Goal: Complete application form: Complete application form

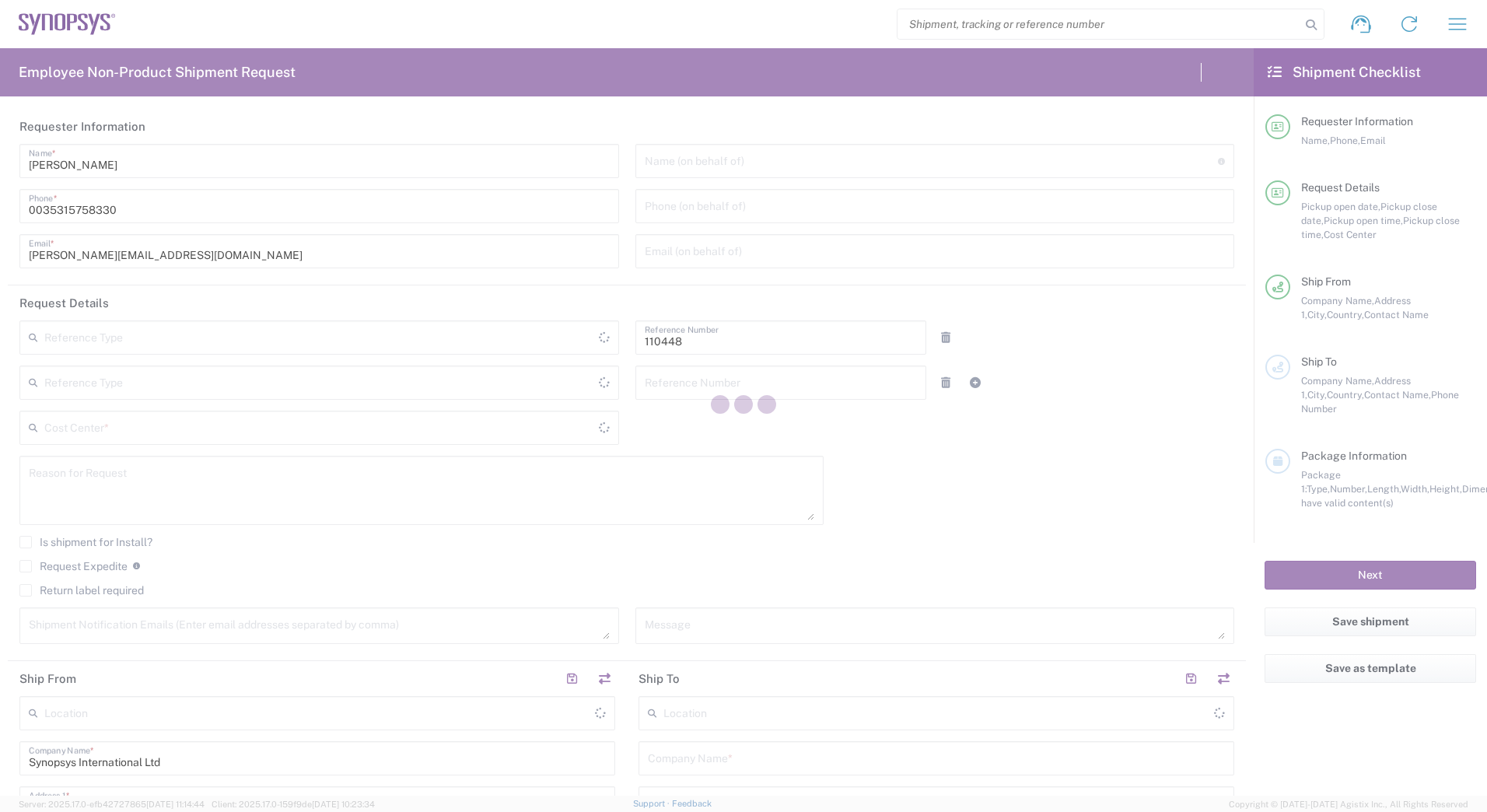
type input "Department"
type input "IE04, Legal 110448"
type input "[GEOGRAPHIC_DATA]"
type input "Delivered at Place"
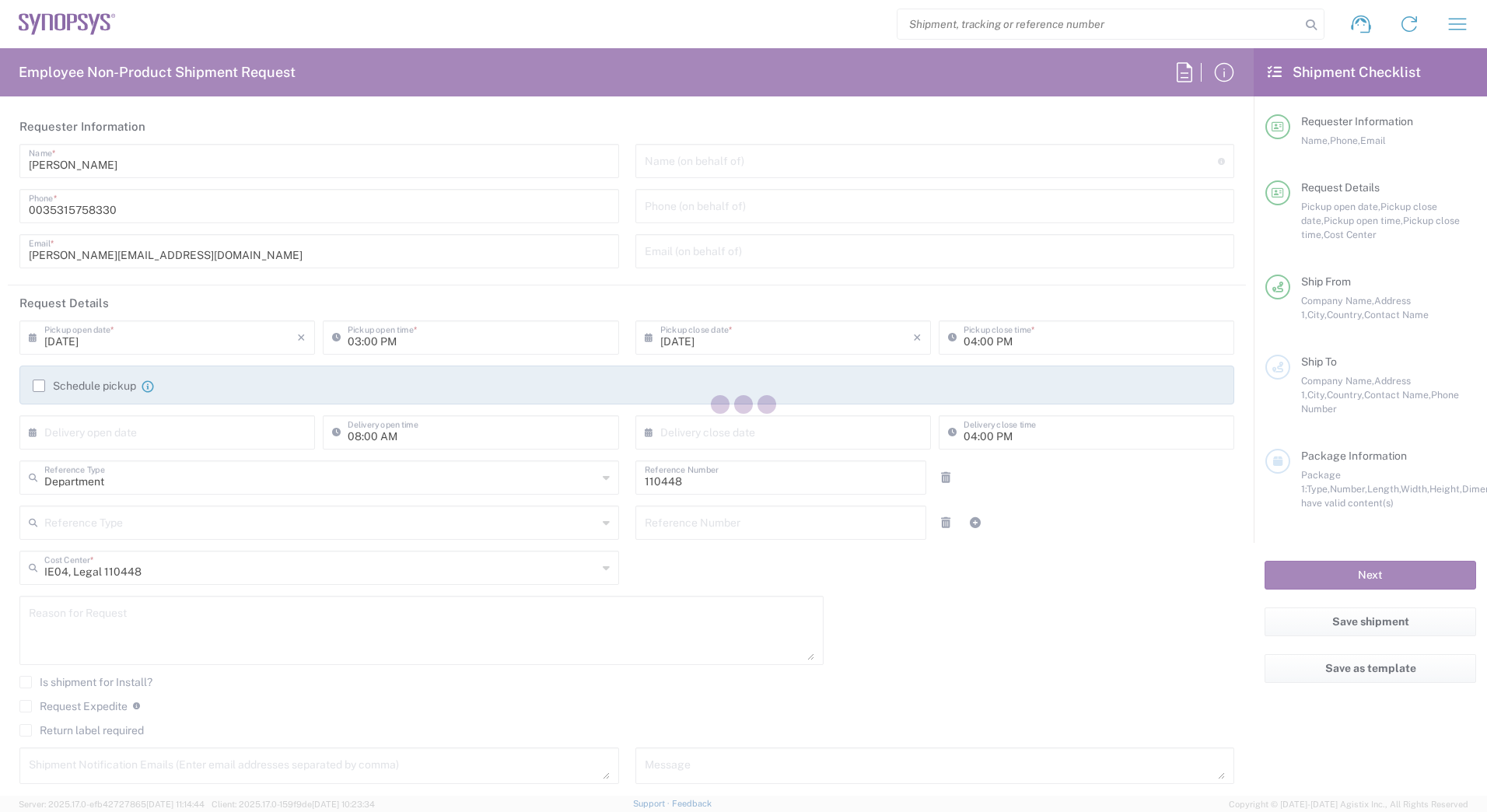
type input "[GEOGRAPHIC_DATA] IE02"
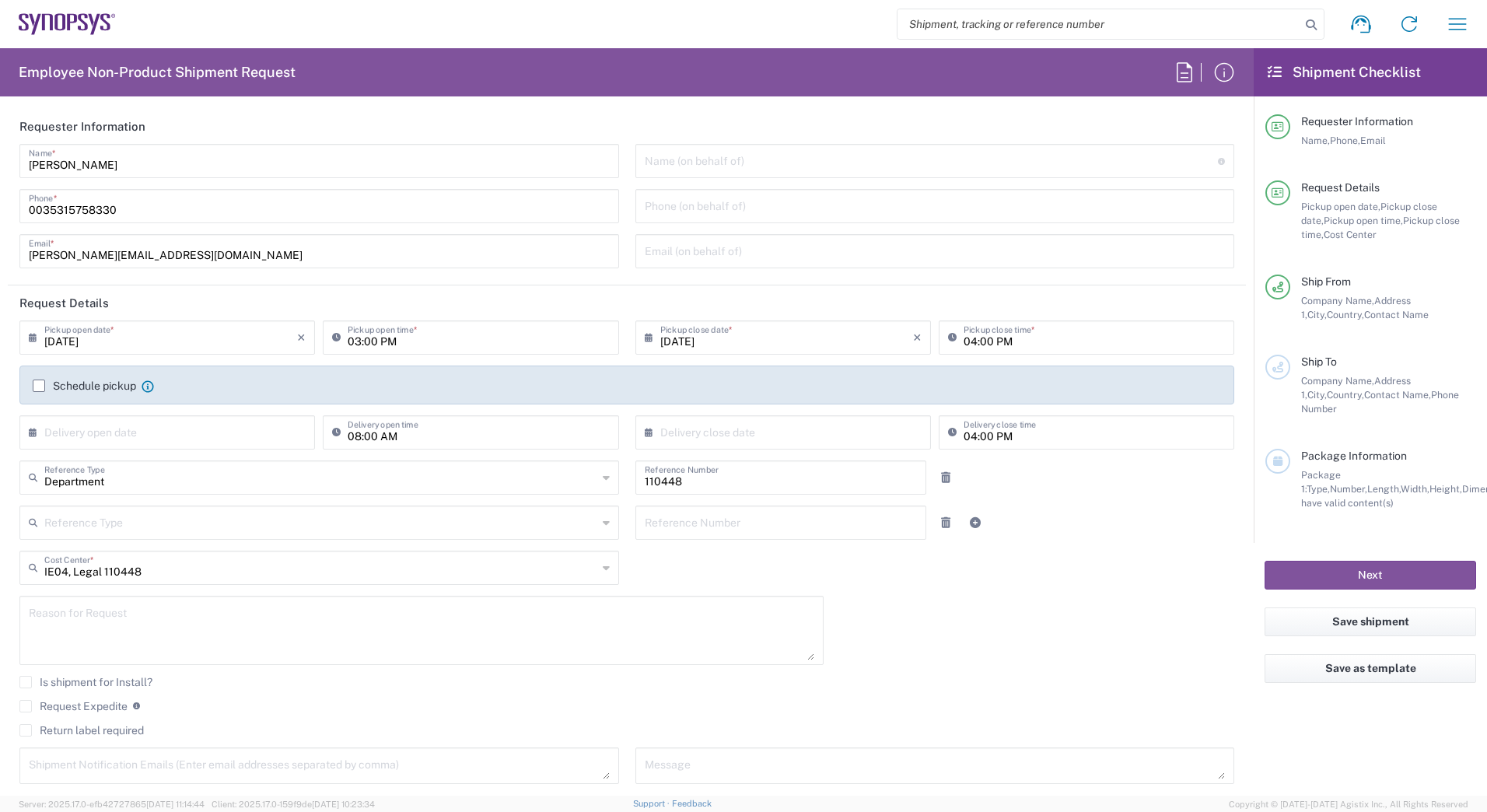
click at [967, 30] on input "search" at bounding box center [1100, 24] width 403 height 30
paste input "56563413"
type input "56563413"
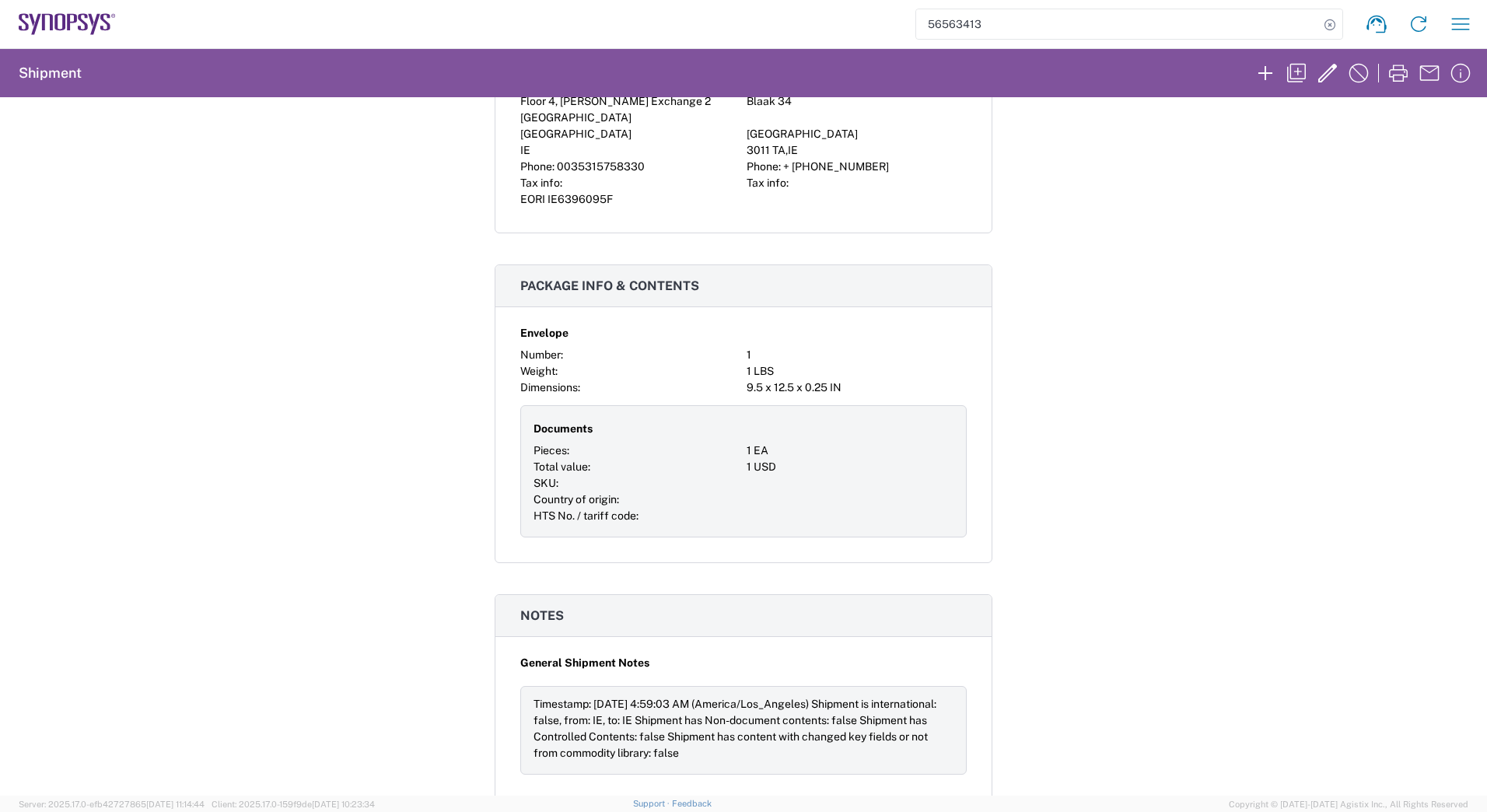
scroll to position [565, 0]
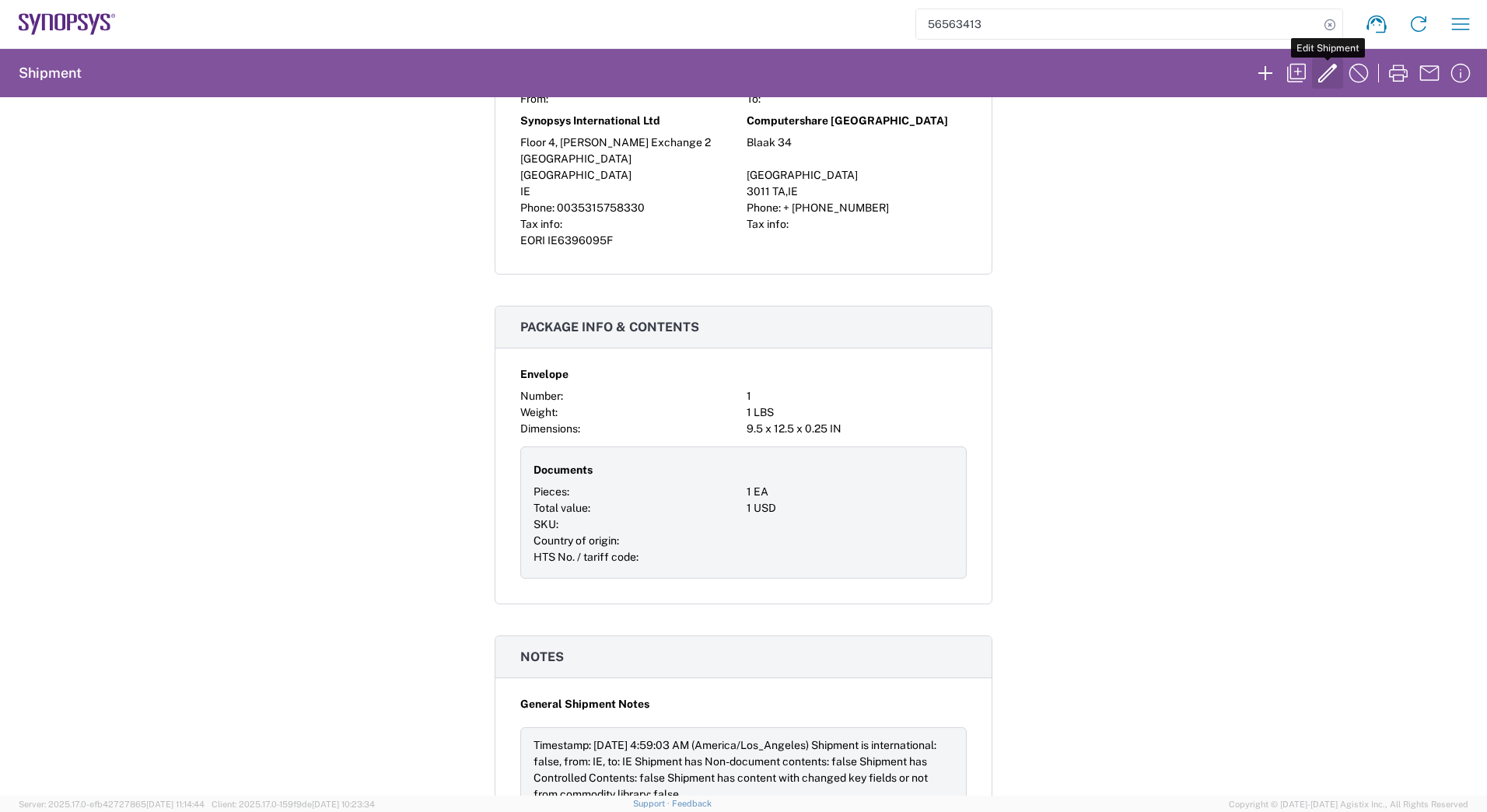
click at [1320, 72] on icon "button" at bounding box center [1328, 73] width 25 height 25
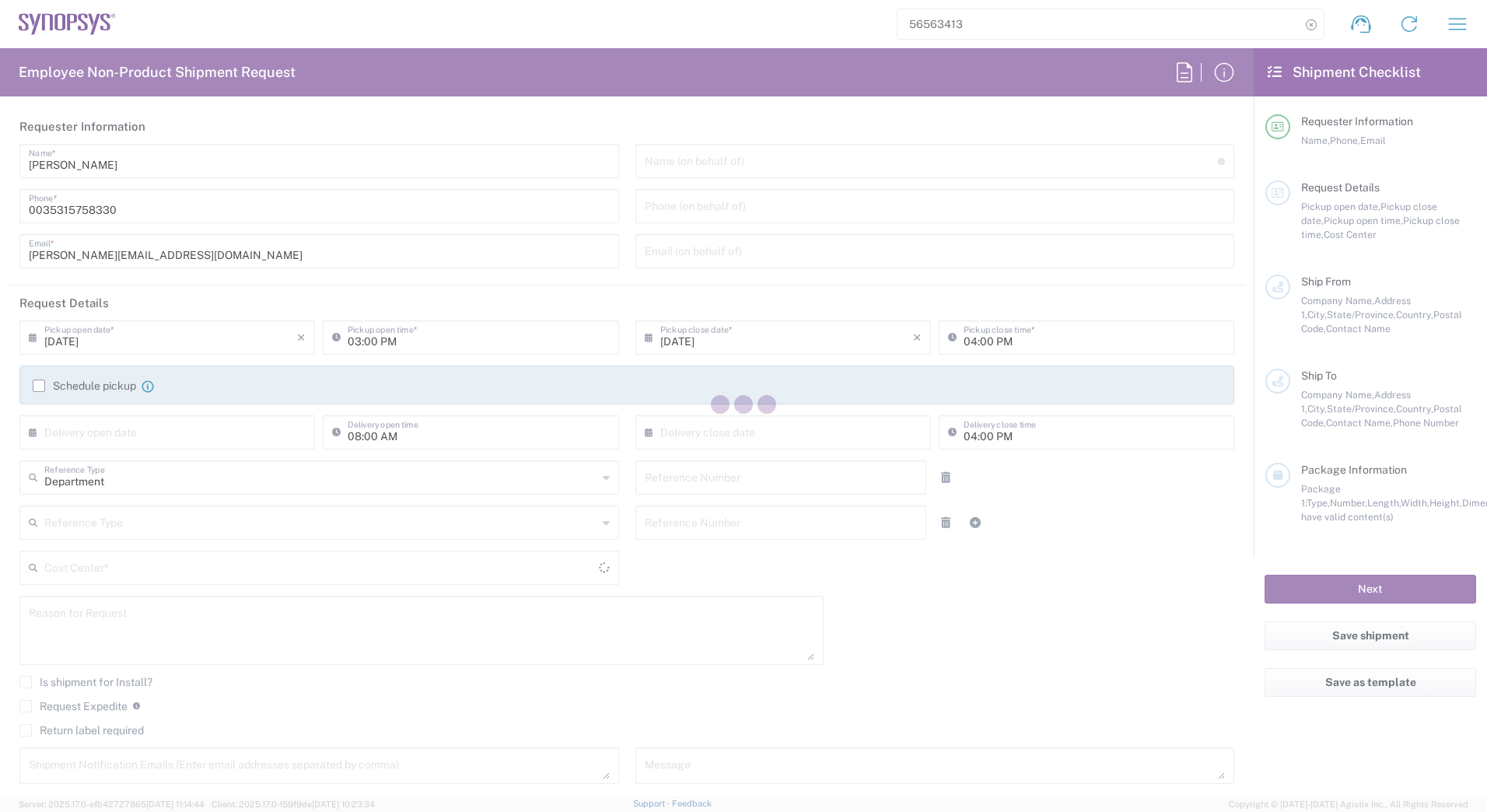
type input "[DATE]"
type input "01:00 PM"
type input "[DATE]"
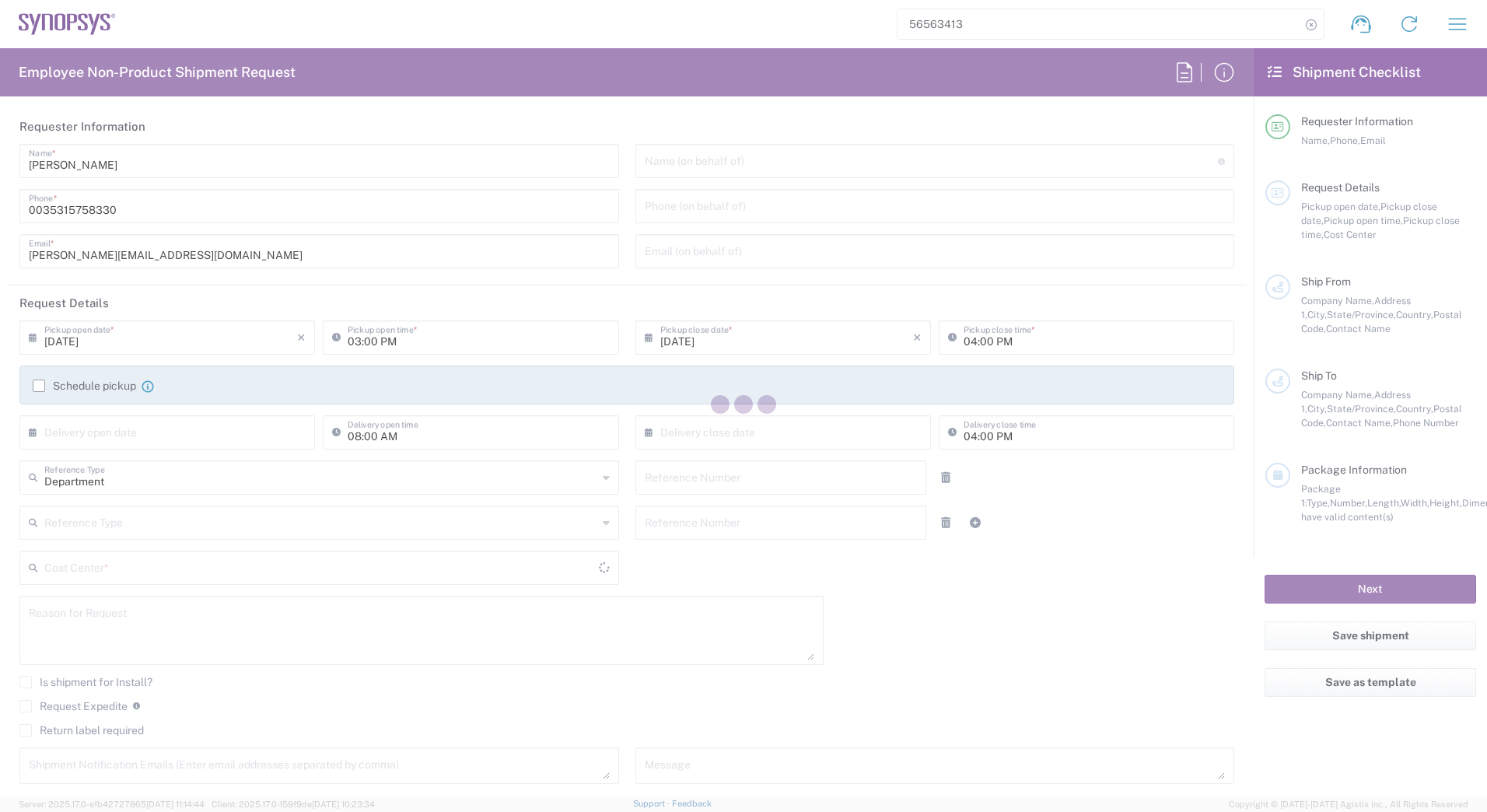
type input "110448"
type textarea "[PERSON_NAME][EMAIL_ADDRESS][DOMAIN_NAME]"
type input "[GEOGRAPHIC_DATA] IE02"
type input "Synopsys International Ltd"
type input "Floor 4, [PERSON_NAME] Exchange 2"
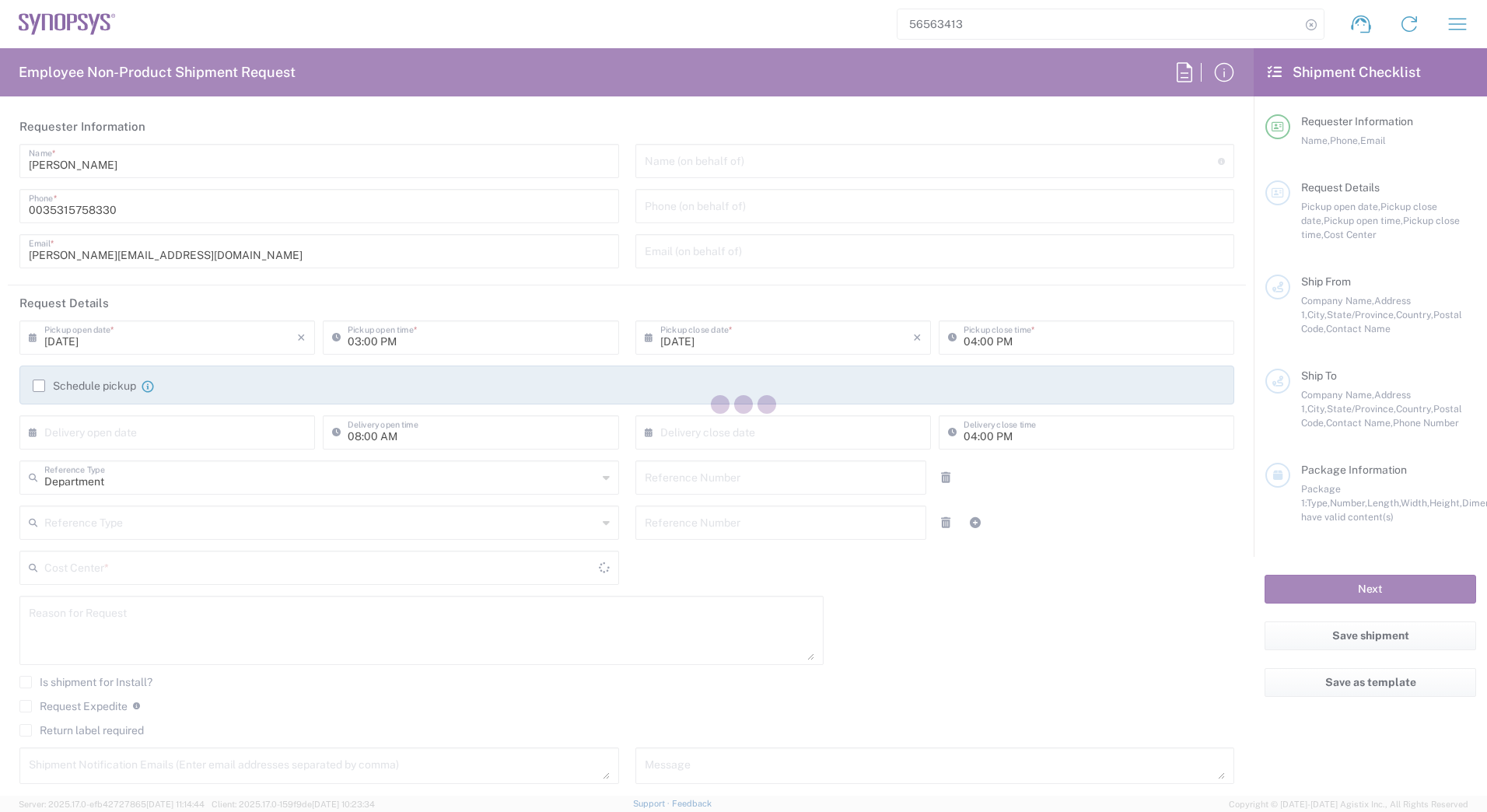
type input "[GEOGRAPHIC_DATA]"
type input "[PERSON_NAME]"
type input "0035315758330"
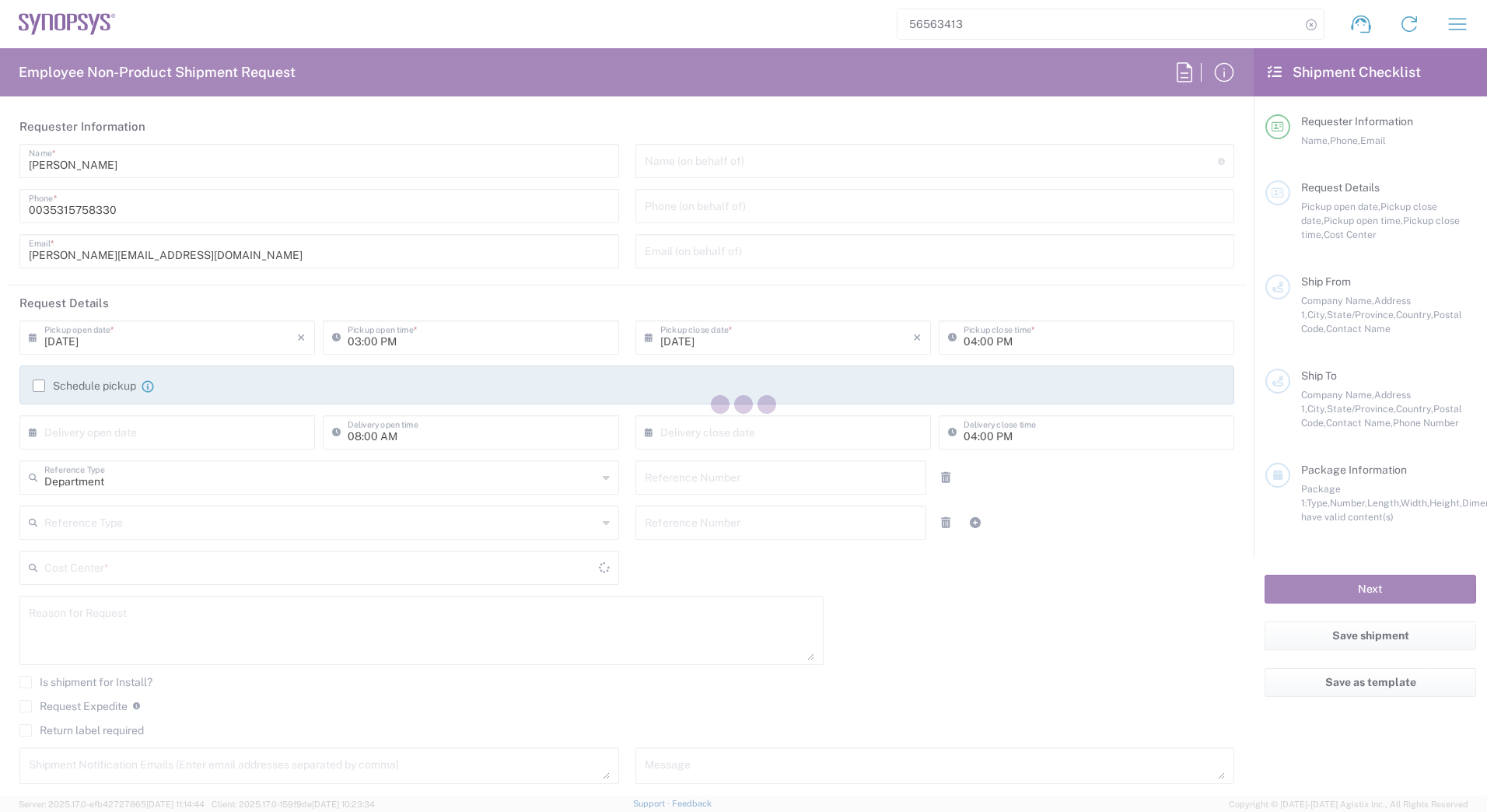
type input "[PERSON_NAME][EMAIL_ADDRESS][DOMAIN_NAME]"
type input "Computershare [GEOGRAPHIC_DATA]"
type input "Blaak 34"
type input "[GEOGRAPHIC_DATA]"
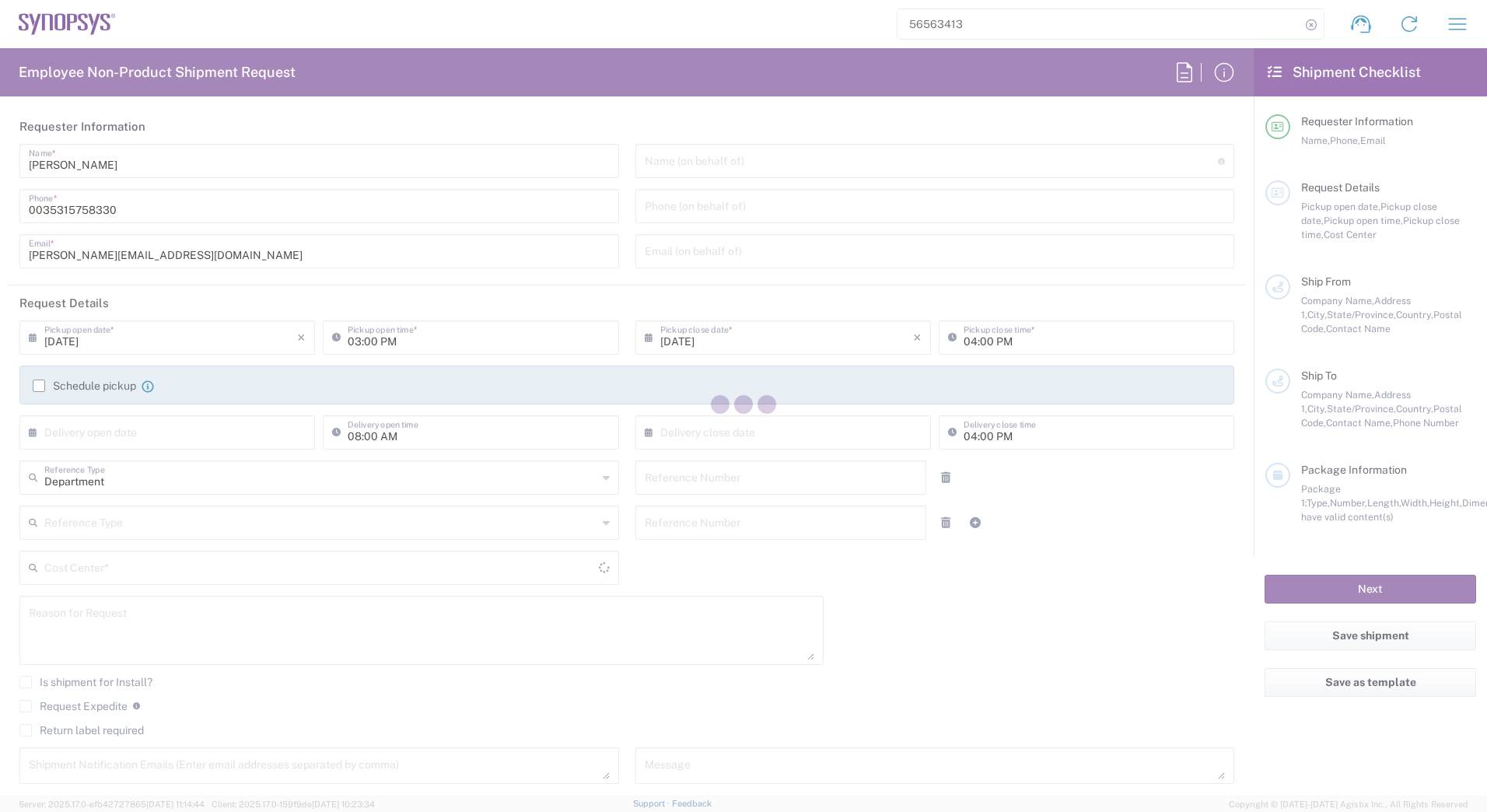
type input "3011 TA"
type input "Roziana Mashur"
type input "+ [PHONE_NUMBER]"
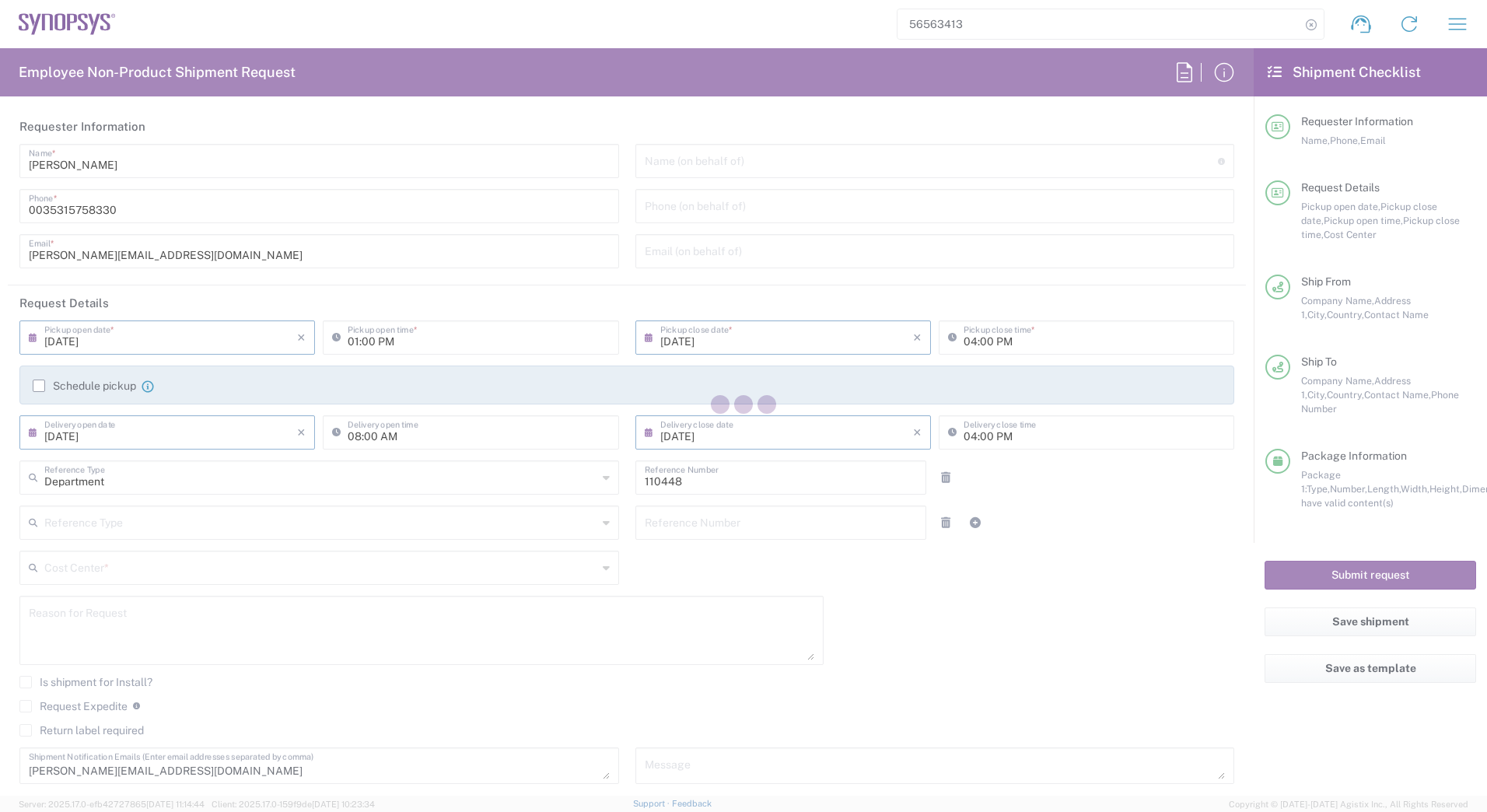
type input "IE04, Legal 110448"
type input "Envelope"
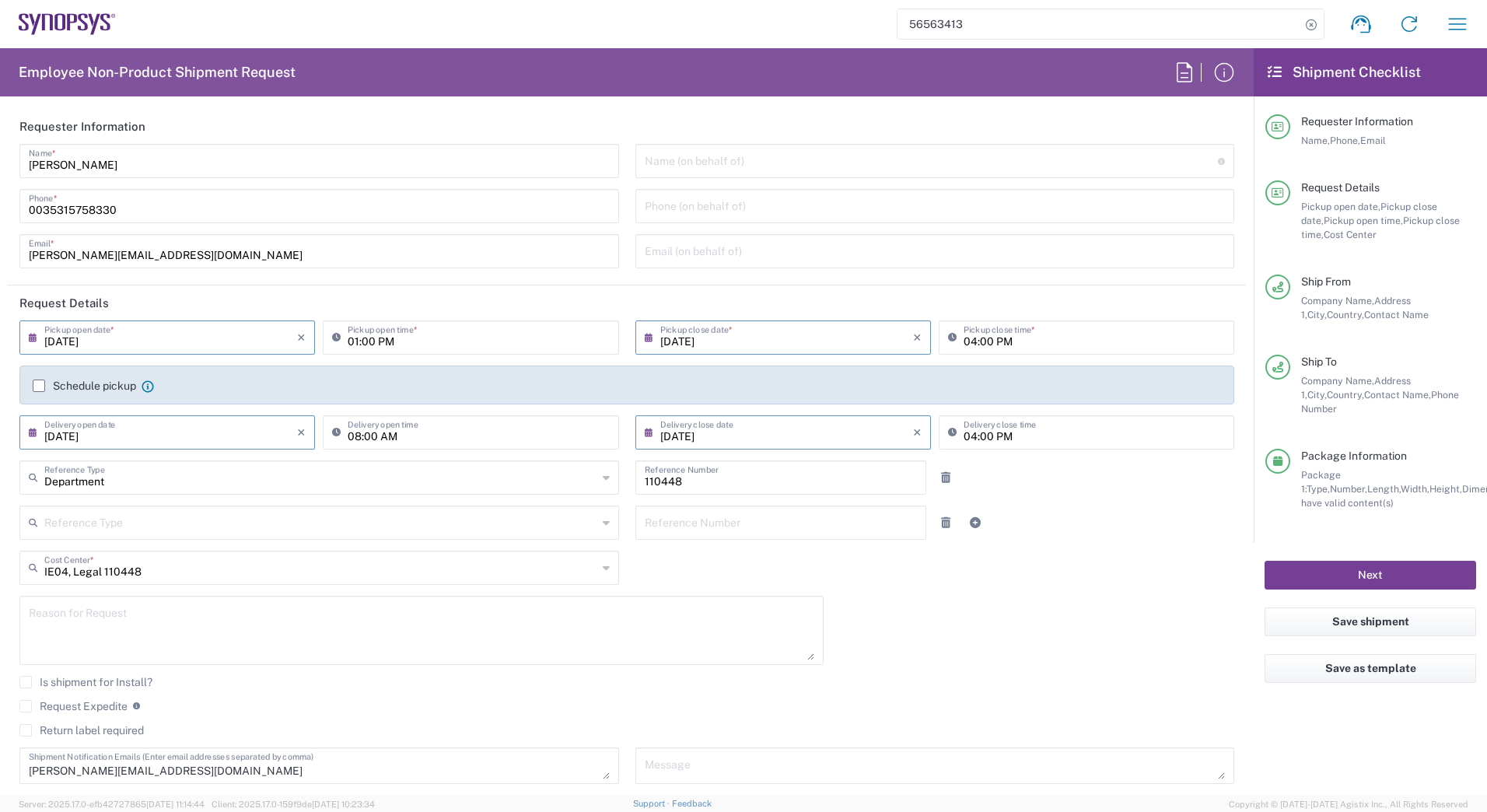
click at [1358, 570] on button "Next" at bounding box center [1371, 575] width 212 height 29
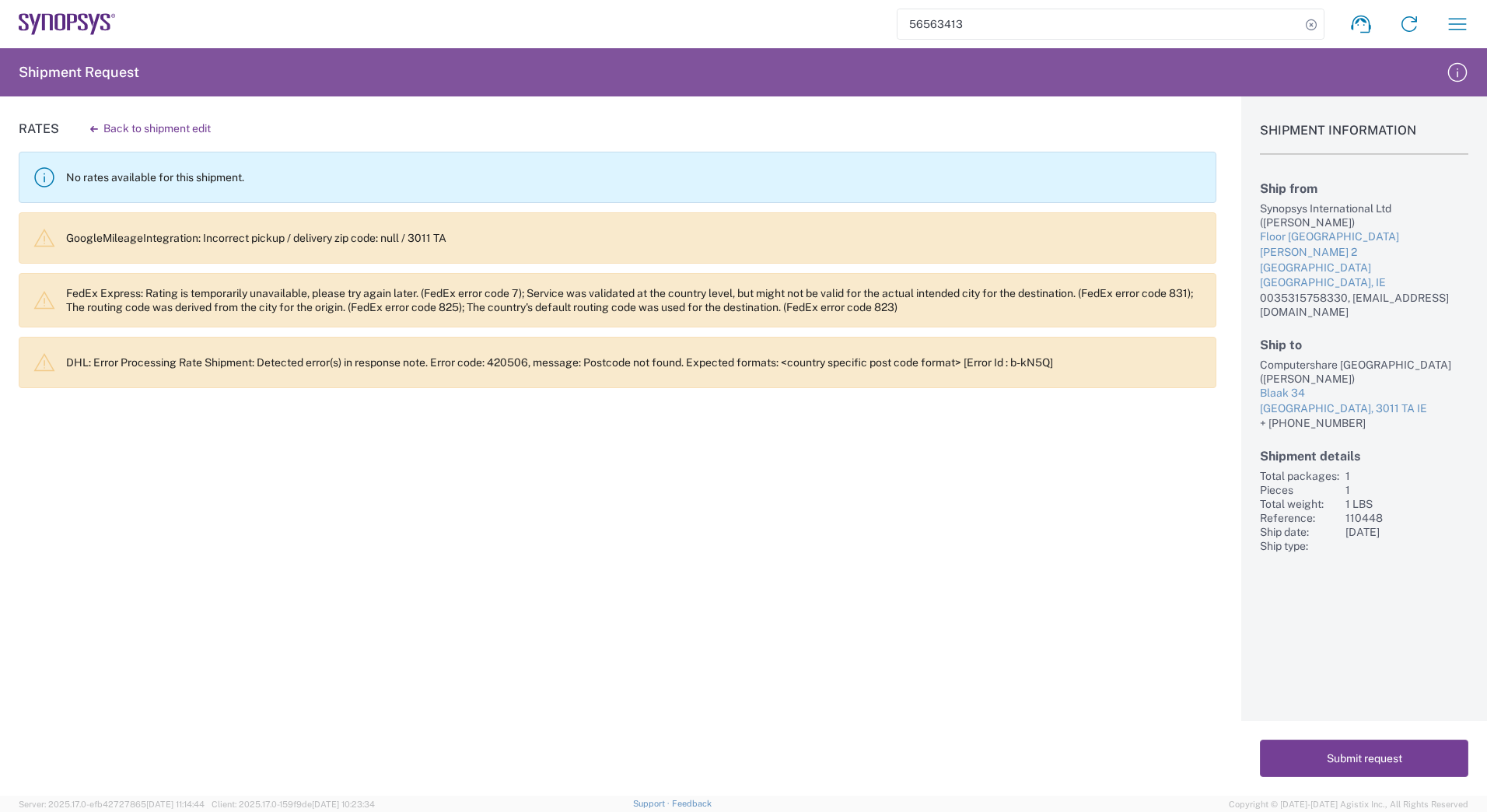
click at [1336, 762] on button "Submit request" at bounding box center [1364, 758] width 208 height 37
